Goal: Task Accomplishment & Management: Manage account settings

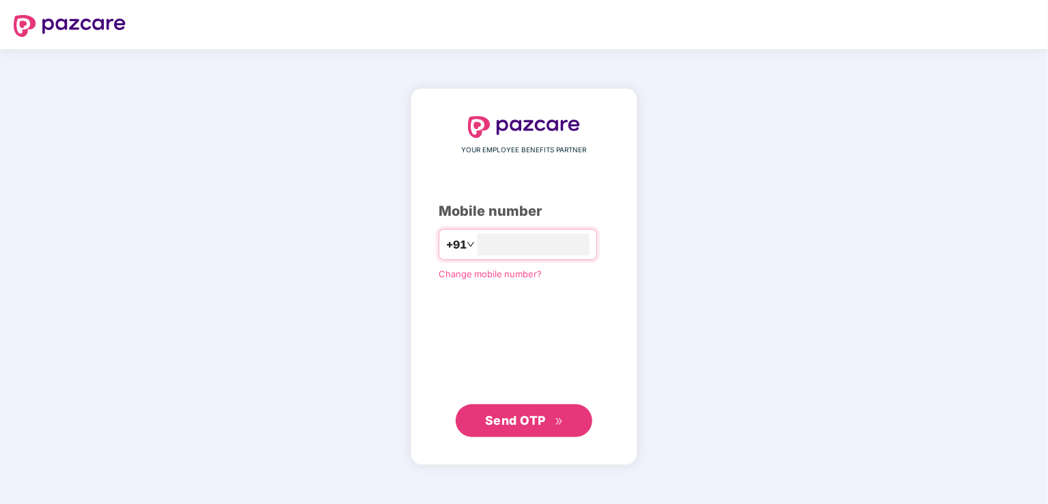
type input "**********"
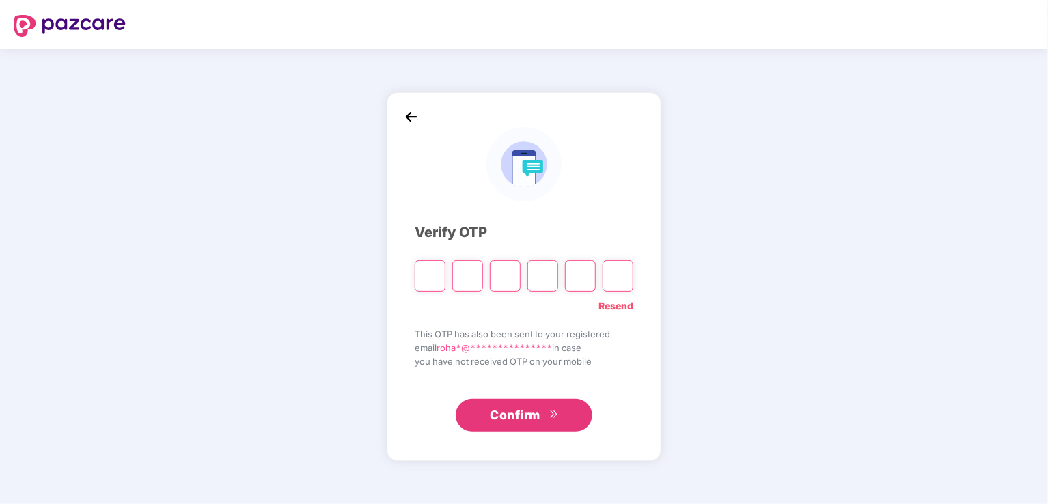
type input "*"
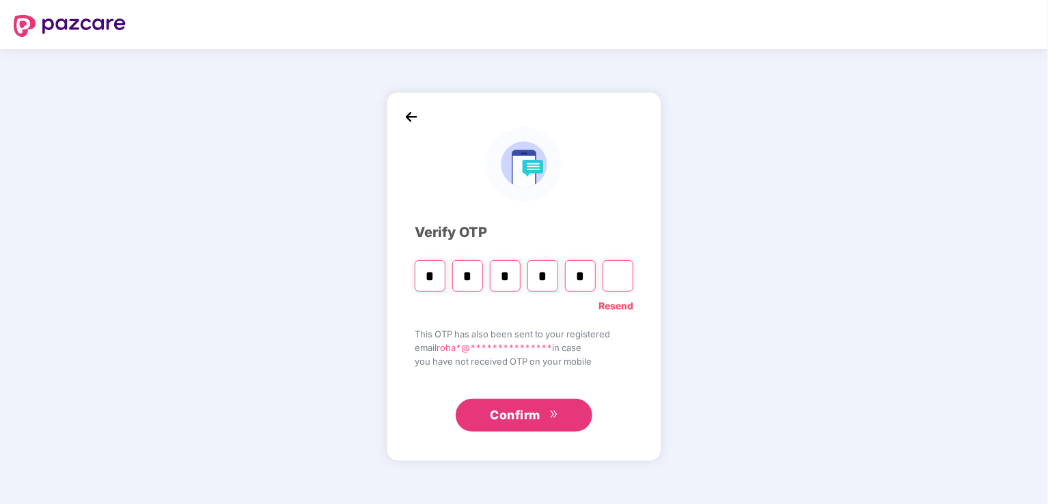
type input "*"
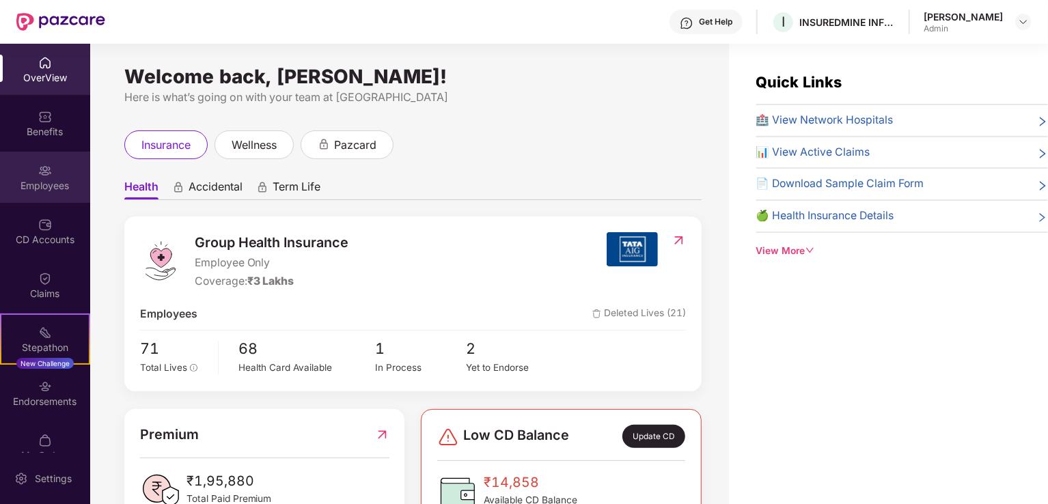
click at [48, 181] on div "Employees" at bounding box center [45, 186] width 90 height 14
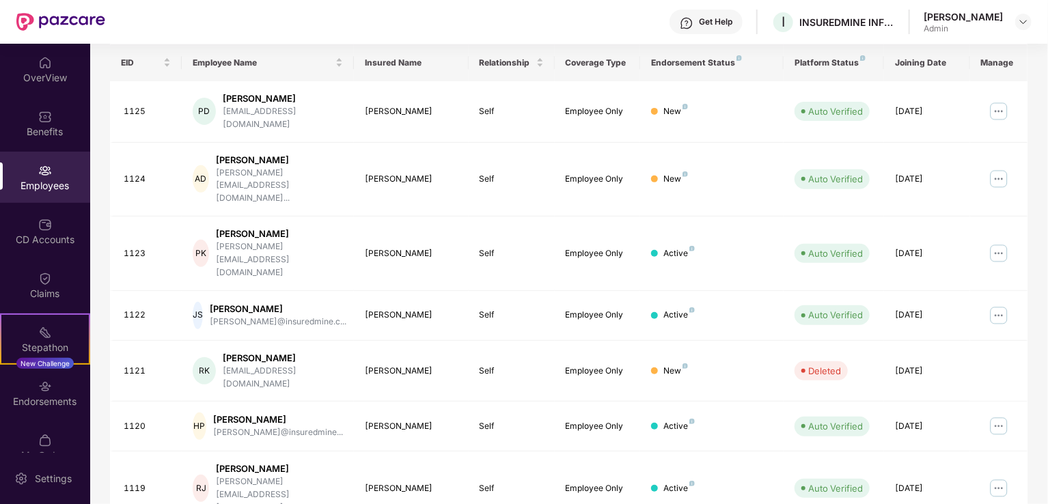
scroll to position [204, 0]
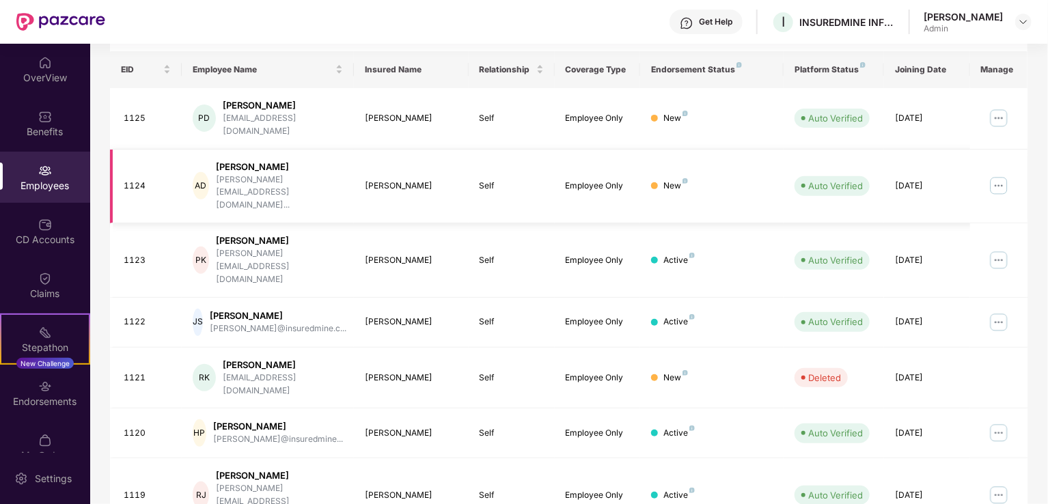
click at [1003, 175] on img at bounding box center [999, 186] width 22 height 22
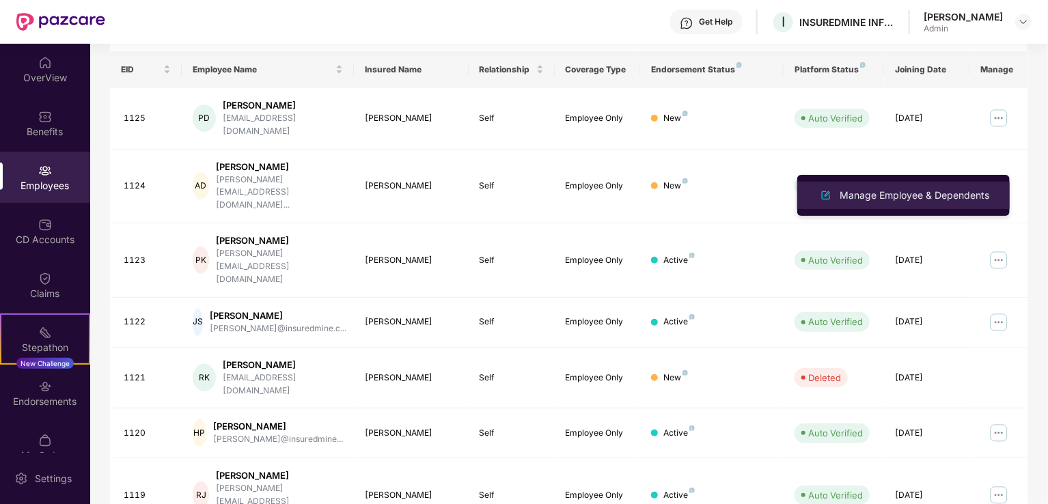
click at [934, 192] on div "Manage Employee & Dependents" at bounding box center [914, 195] width 155 height 15
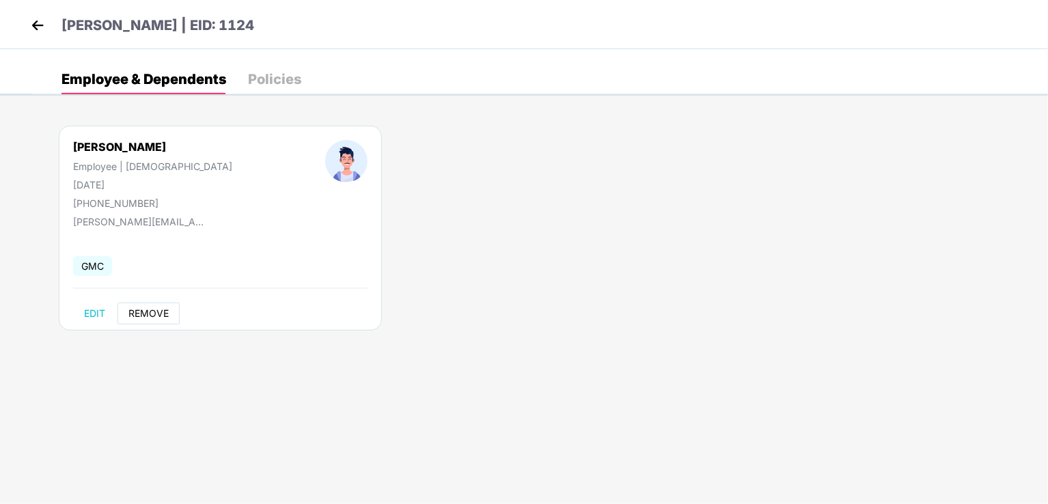
click at [154, 309] on span "REMOVE" at bounding box center [148, 313] width 40 height 11
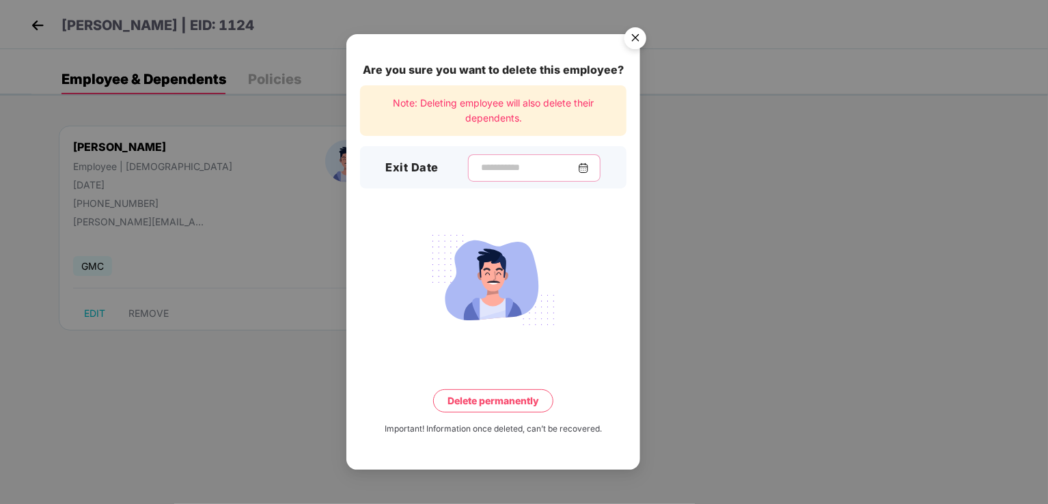
click at [531, 163] on input at bounding box center [528, 168] width 98 height 14
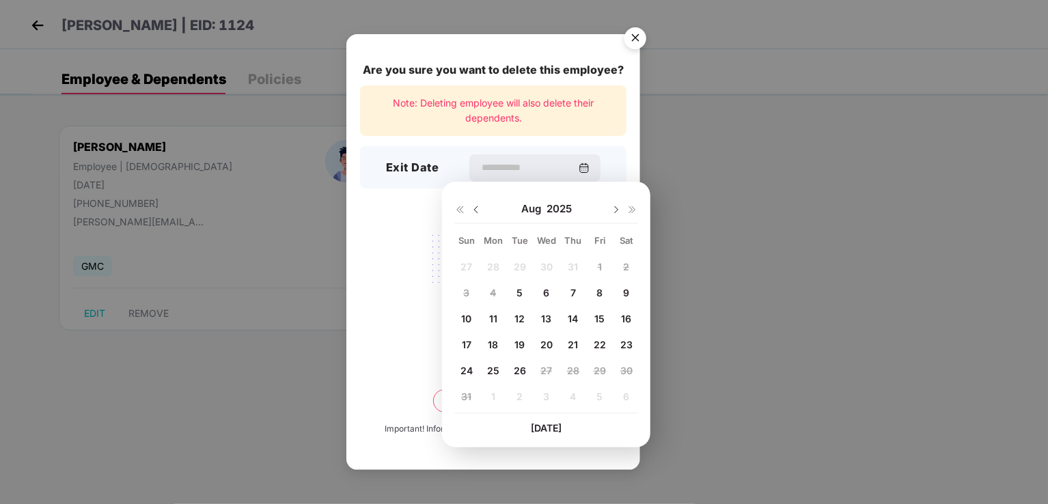
click at [597, 345] on span "22" at bounding box center [600, 345] width 12 height 12
type input "**********"
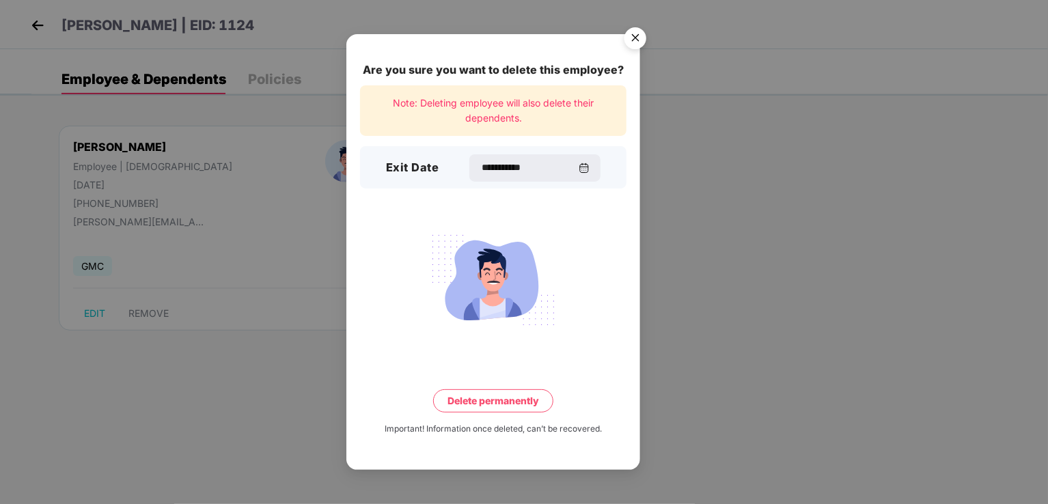
click at [509, 401] on button "Delete permanently" at bounding box center [493, 400] width 120 height 23
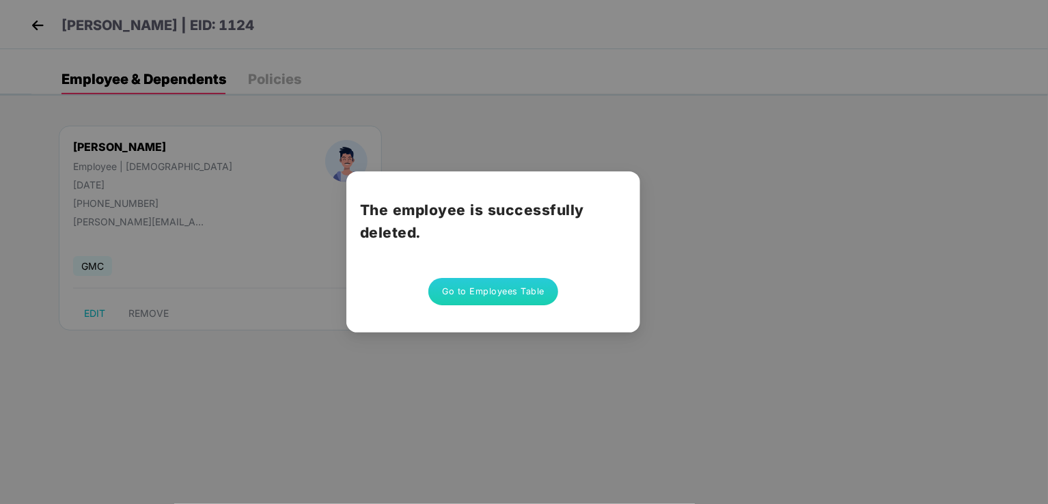
click at [477, 295] on button "Go to Employees Table" at bounding box center [493, 291] width 130 height 27
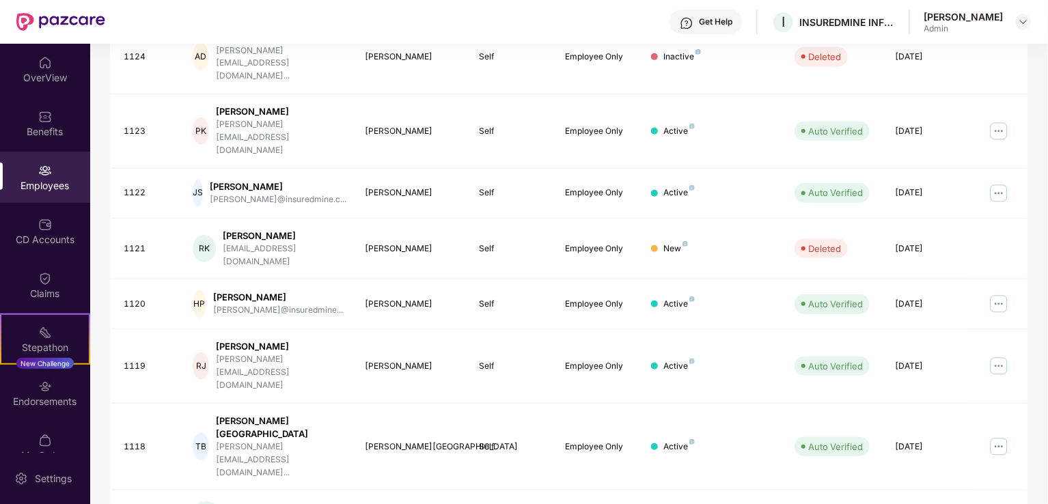
scroll to position [333, 0]
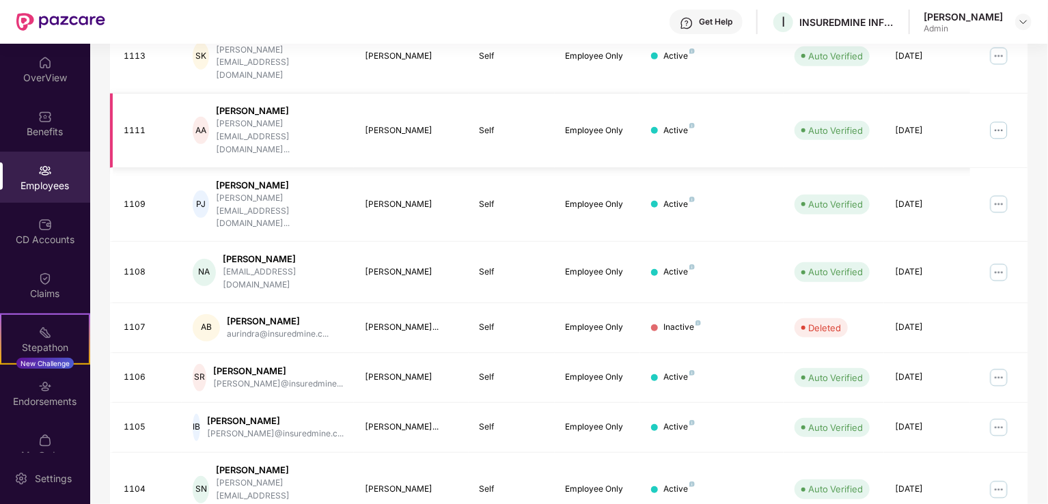
click at [995, 120] on img at bounding box center [999, 131] width 22 height 22
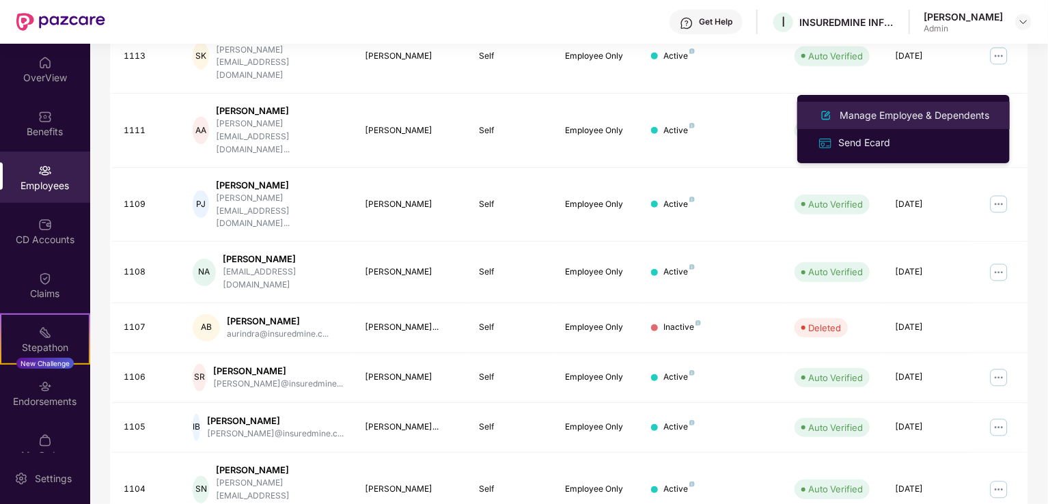
click at [920, 114] on div "Manage Employee & Dependents" at bounding box center [914, 115] width 155 height 15
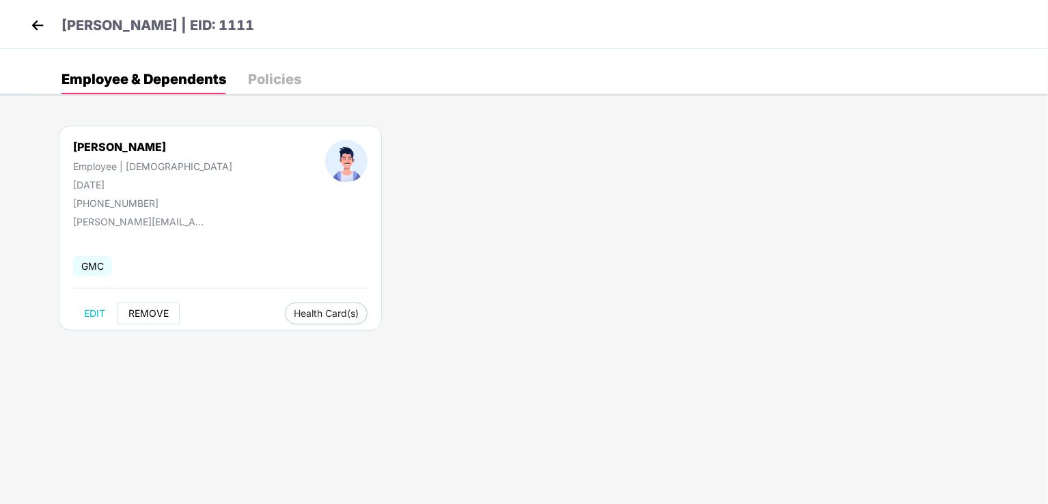
click at [154, 313] on span "REMOVE" at bounding box center [148, 313] width 40 height 11
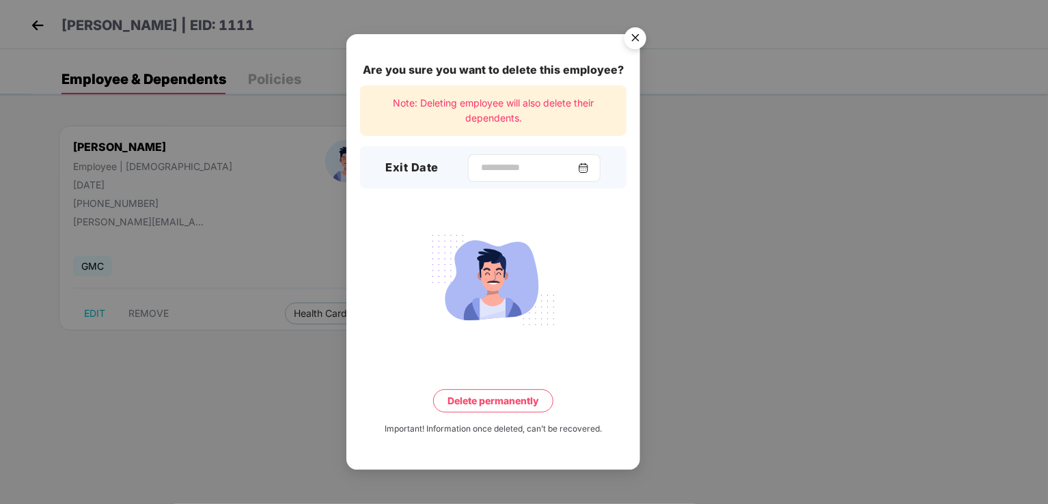
click at [589, 163] on img at bounding box center [583, 168] width 11 height 11
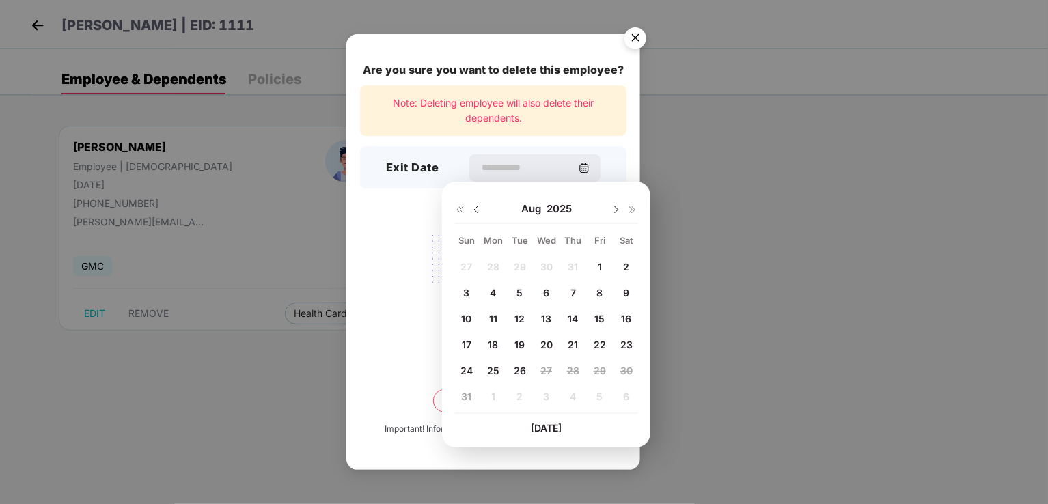
click at [521, 367] on span "26" at bounding box center [520, 371] width 12 height 12
type input "**********"
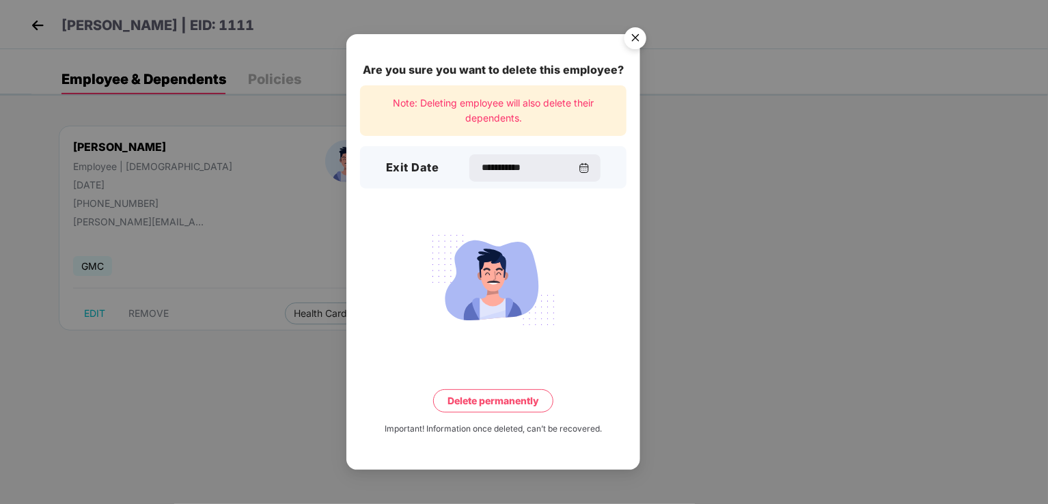
click at [511, 402] on button "Delete permanently" at bounding box center [493, 400] width 120 height 23
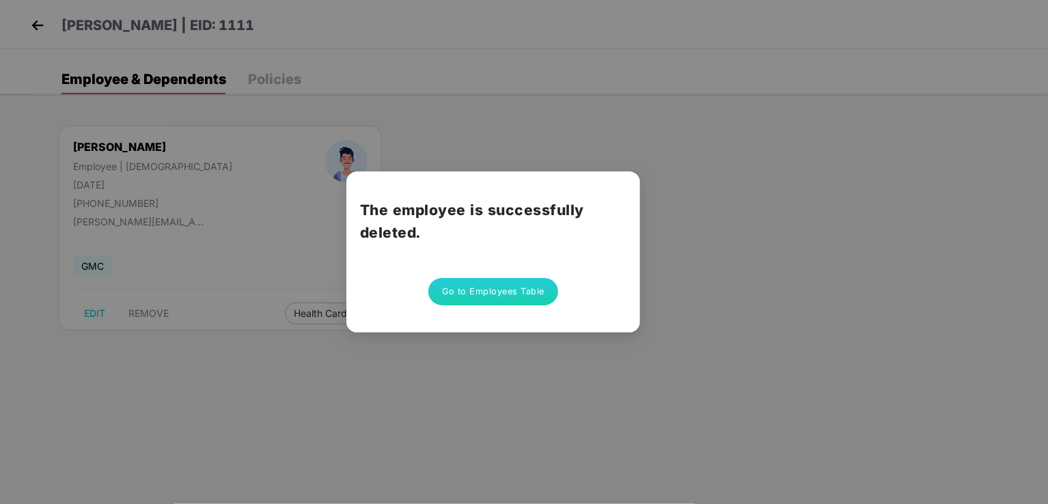
click at [518, 290] on button "Go to Employees Table" at bounding box center [493, 291] width 130 height 27
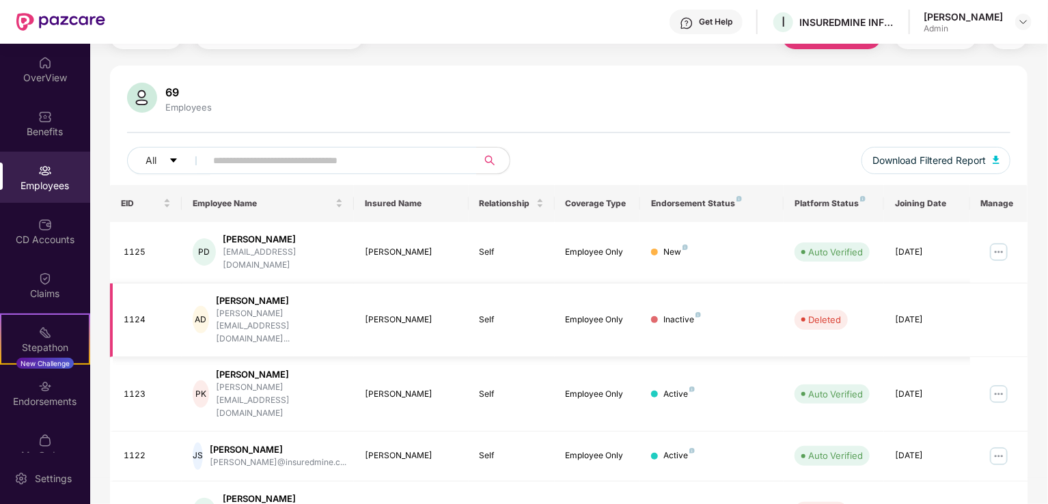
scroll to position [0, 0]
